Goal: Browse casually: Explore the website without a specific task or goal

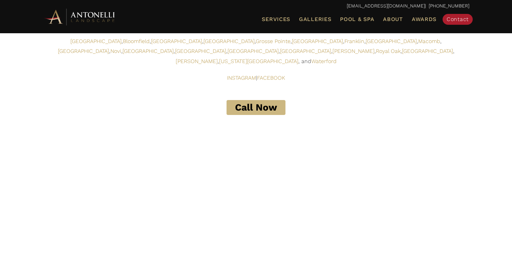
scroll to position [1512, 0]
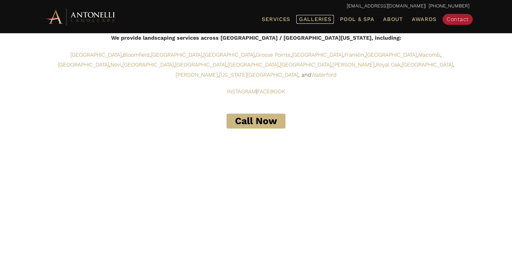
click at [325, 19] on span "Galleries" at bounding box center [315, 19] width 32 height 6
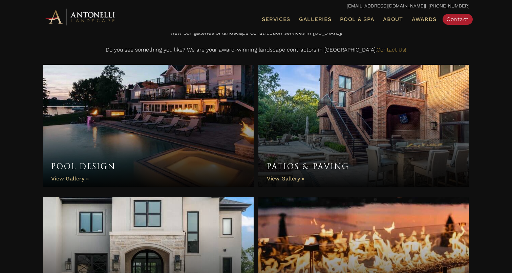
scroll to position [203, 0]
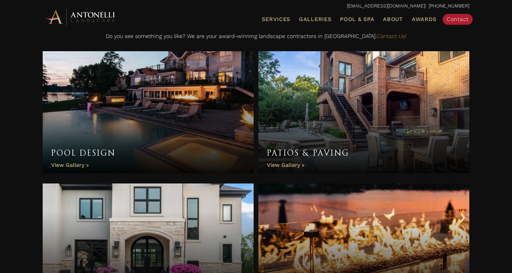
click at [317, 150] on link "Patios & Paving" at bounding box center [364, 112] width 211 height 122
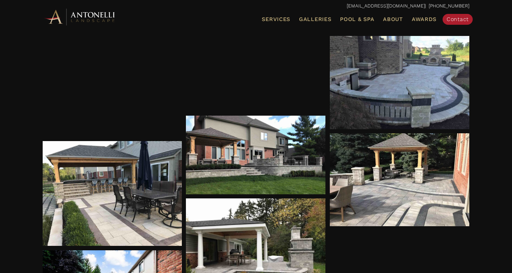
scroll to position [786, 0]
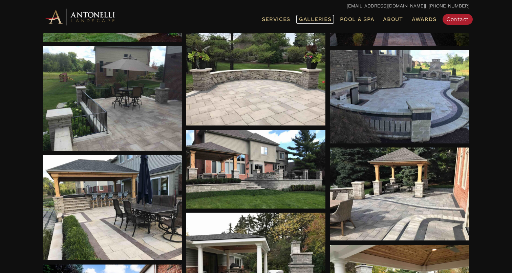
click at [316, 21] on span "Galleries" at bounding box center [315, 19] width 32 height 6
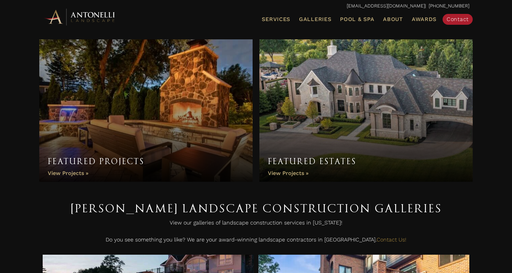
click at [318, 131] on link "Featured Estates" at bounding box center [367, 110] width 214 height 142
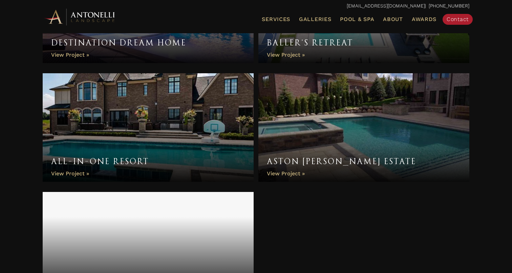
scroll to position [664, 0]
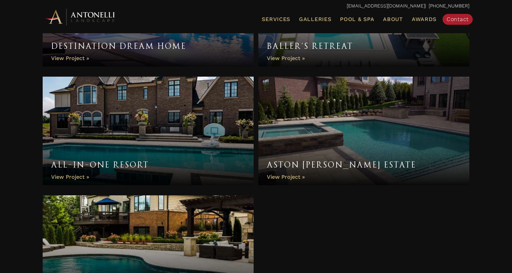
click at [337, 100] on link "Aston [PERSON_NAME] Estate" at bounding box center [364, 131] width 211 height 108
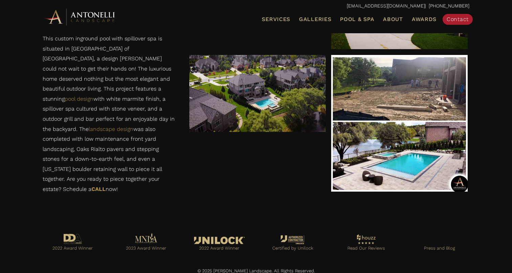
scroll to position [763, 0]
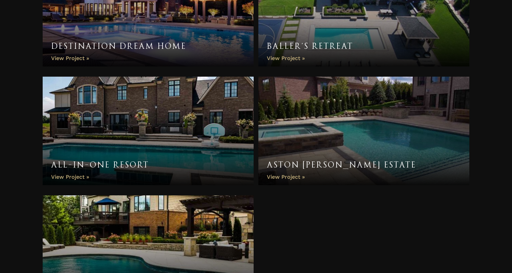
click at [114, 121] on link "All-In-One Resort" at bounding box center [148, 131] width 211 height 108
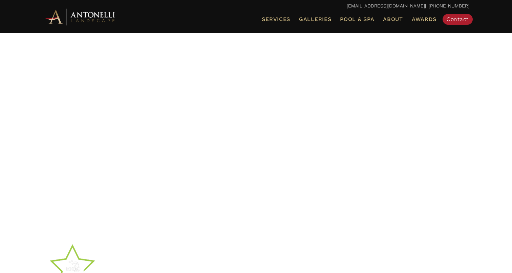
scroll to position [54, 0]
